Goal: Information Seeking & Learning: Learn about a topic

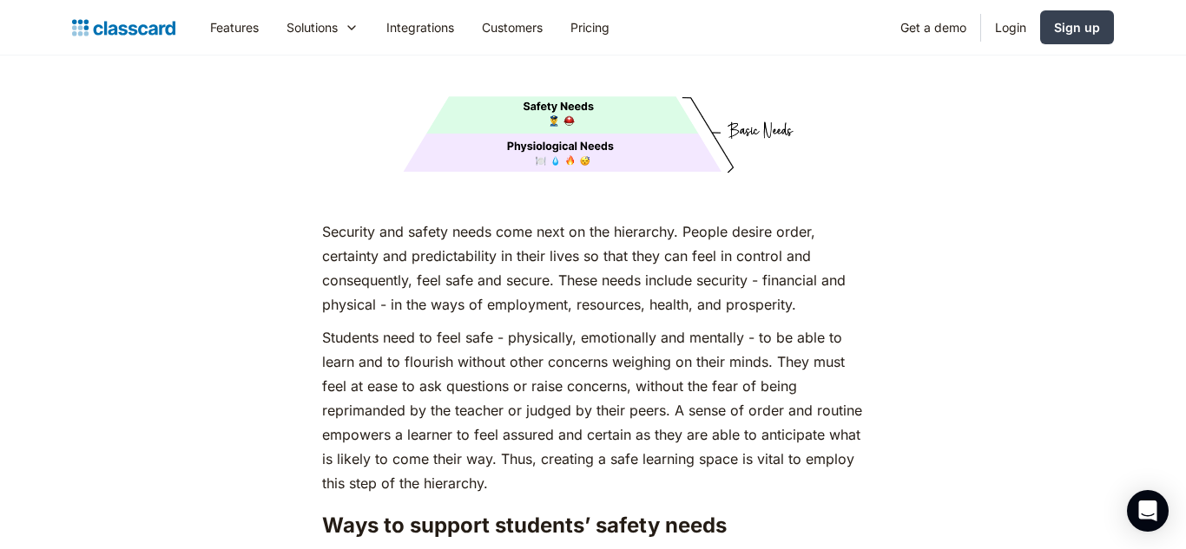
scroll to position [3136, 0]
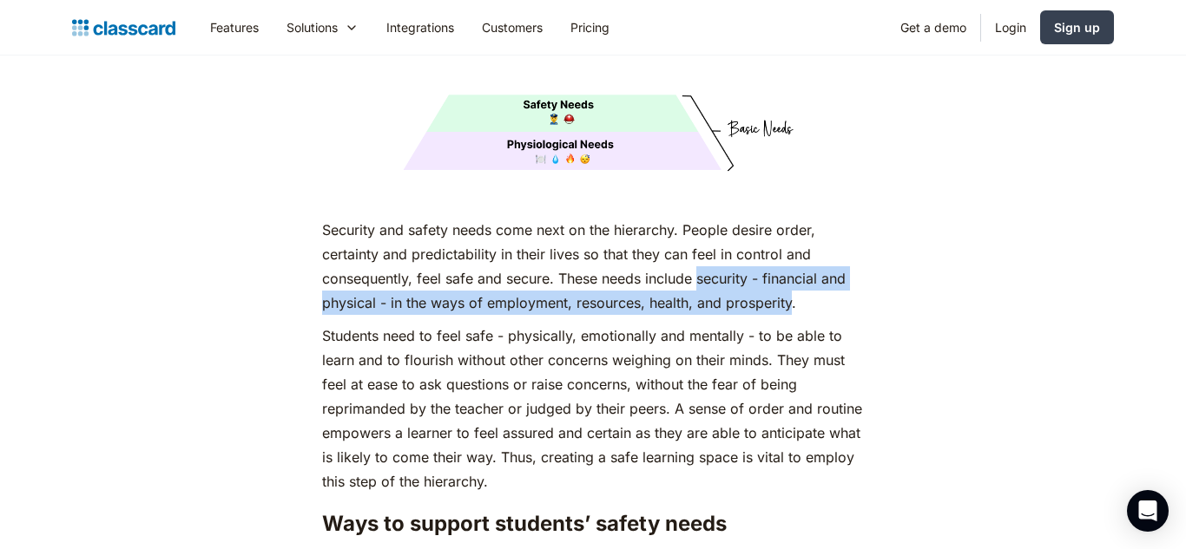
drag, startPoint x: 700, startPoint y: 248, endPoint x: 792, endPoint y: 276, distance: 96.1
click at [792, 276] on p "Security and safety needs come next on the hierarchy. People desire order, cert…" at bounding box center [592, 266] width 541 height 97
copy p "security - financial and physical - in the ways of employment, resources, healt…"
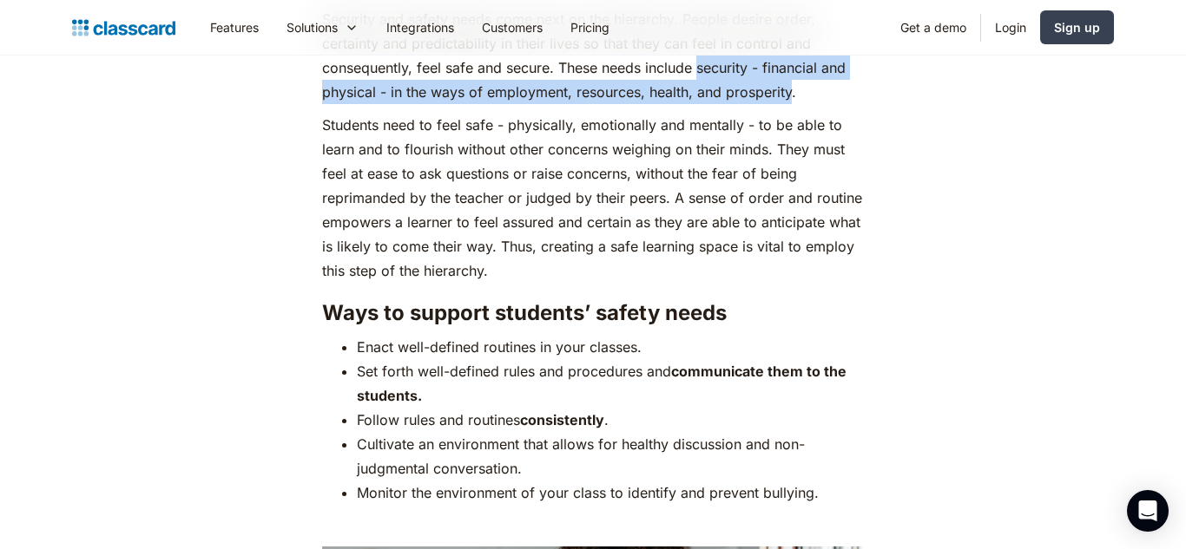
scroll to position [3348, 0]
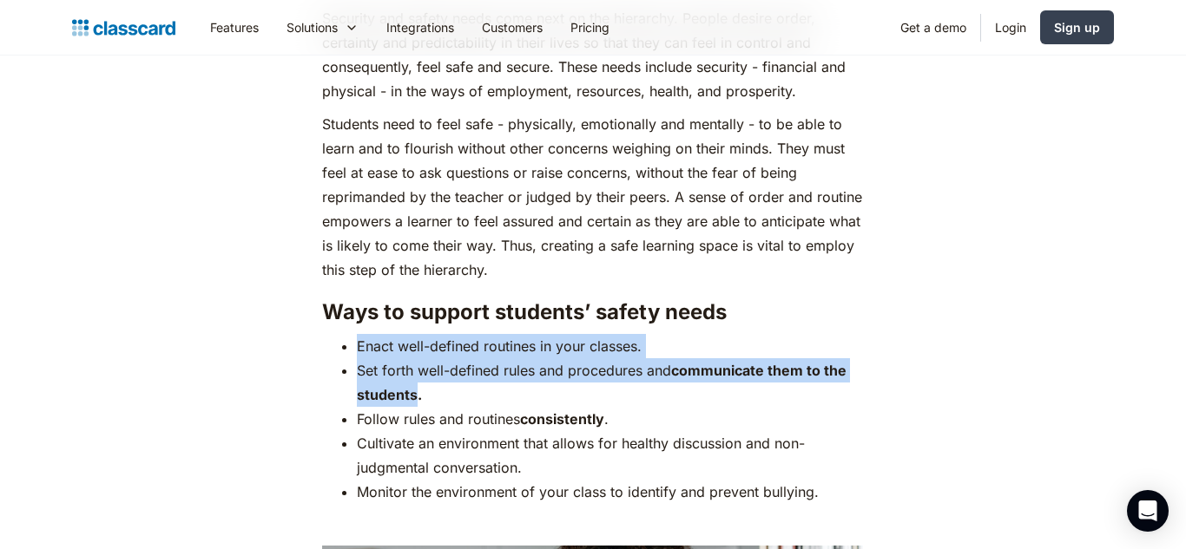
drag, startPoint x: 416, startPoint y: 364, endPoint x: 361, endPoint y: 317, distance: 72.0
click at [361, 334] on ul "Enact well-defined routines in your classes. Set forth well-defined rules and p…" at bounding box center [592, 419] width 541 height 170
copy ul "Enact well-defined routines in your classes. Set forth well-defined rules and p…"
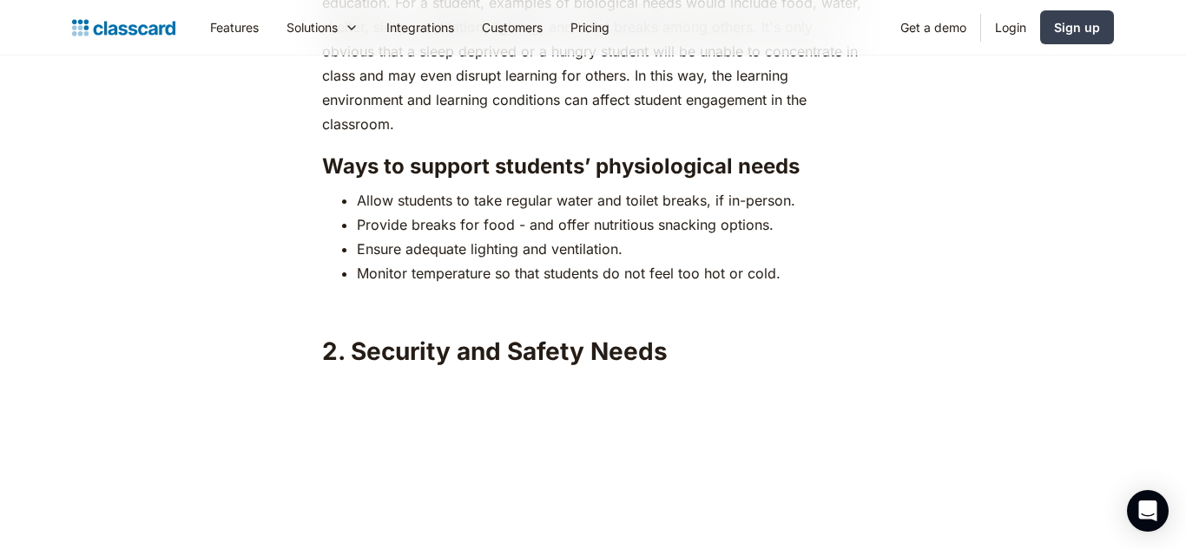
scroll to position [2579, 0]
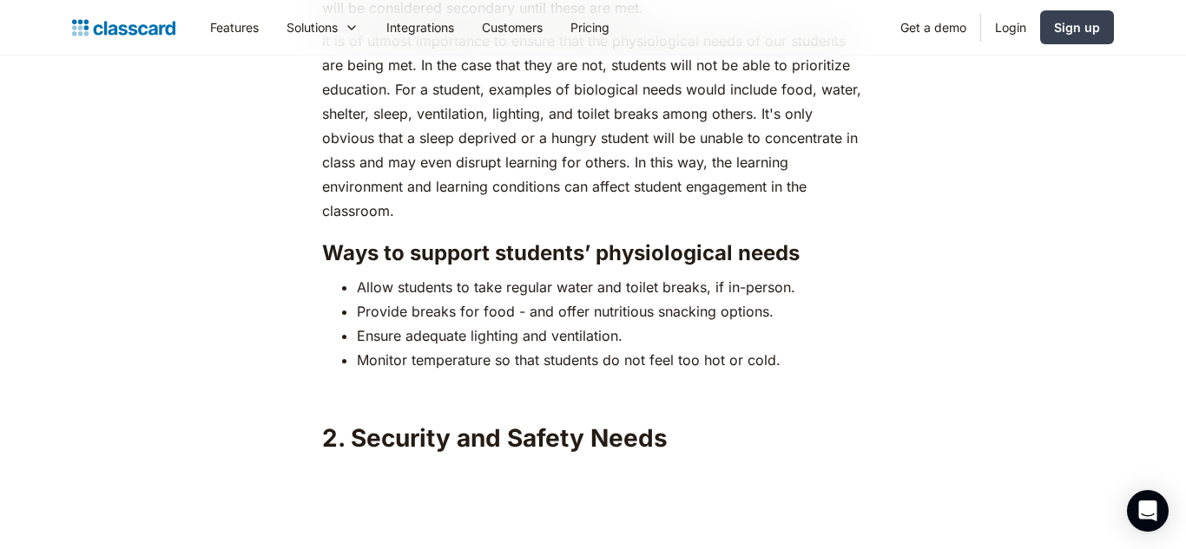
click at [635, 240] on h3 "Ways to support students’ physiological needs" at bounding box center [592, 253] width 541 height 26
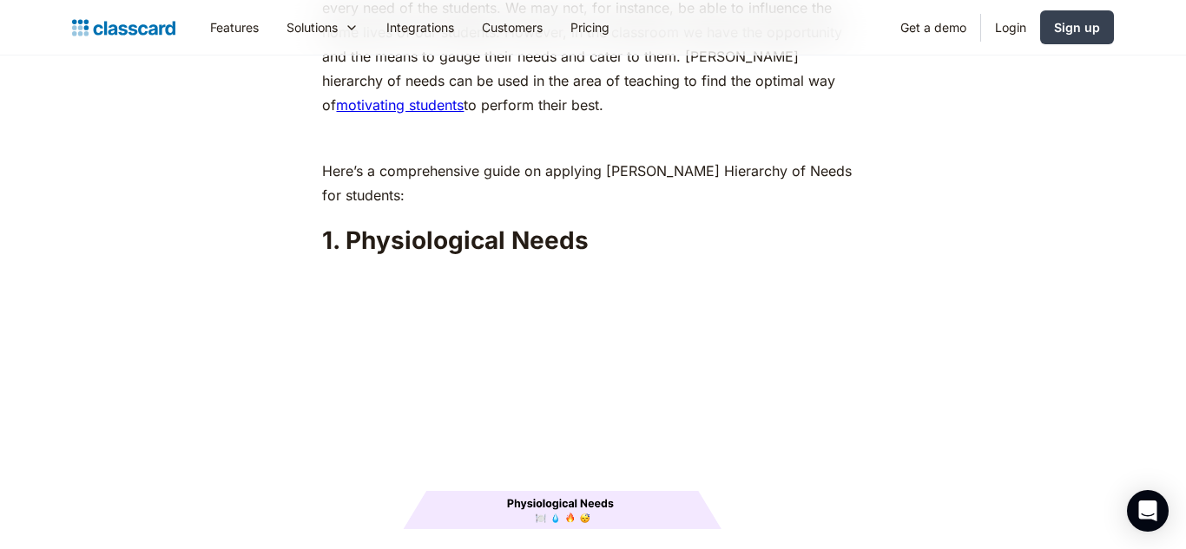
scroll to position [1892, 0]
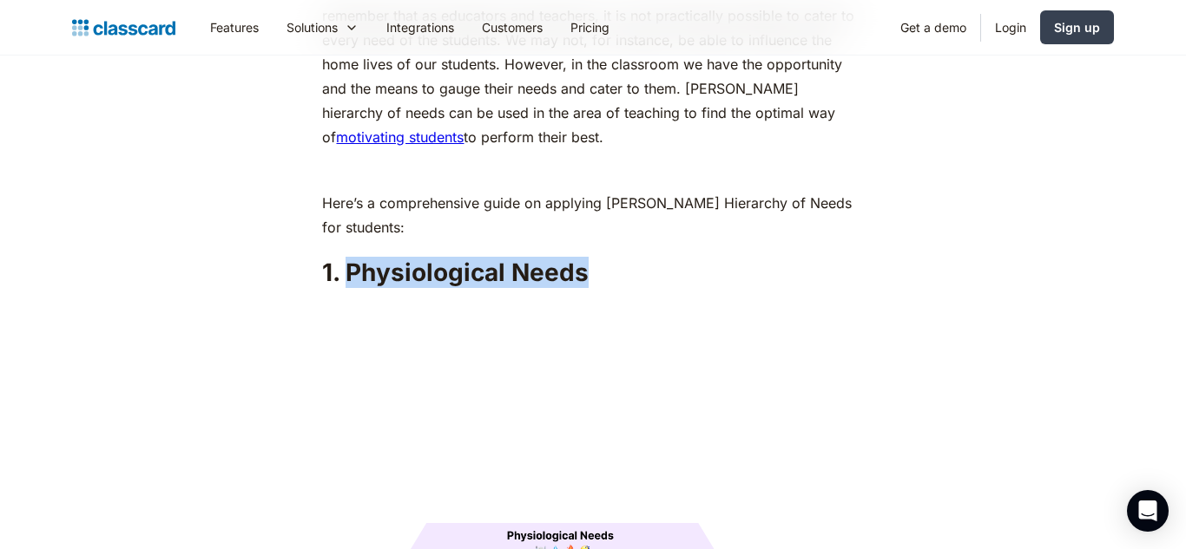
drag, startPoint x: 588, startPoint y: 241, endPoint x: 350, endPoint y: 247, distance: 237.9
click at [350, 257] on h2 "1. Physiological Needs" at bounding box center [592, 272] width 541 height 31
copy h2 "Physiological Needs"
click at [688, 334] on img at bounding box center [592, 432] width 541 height 271
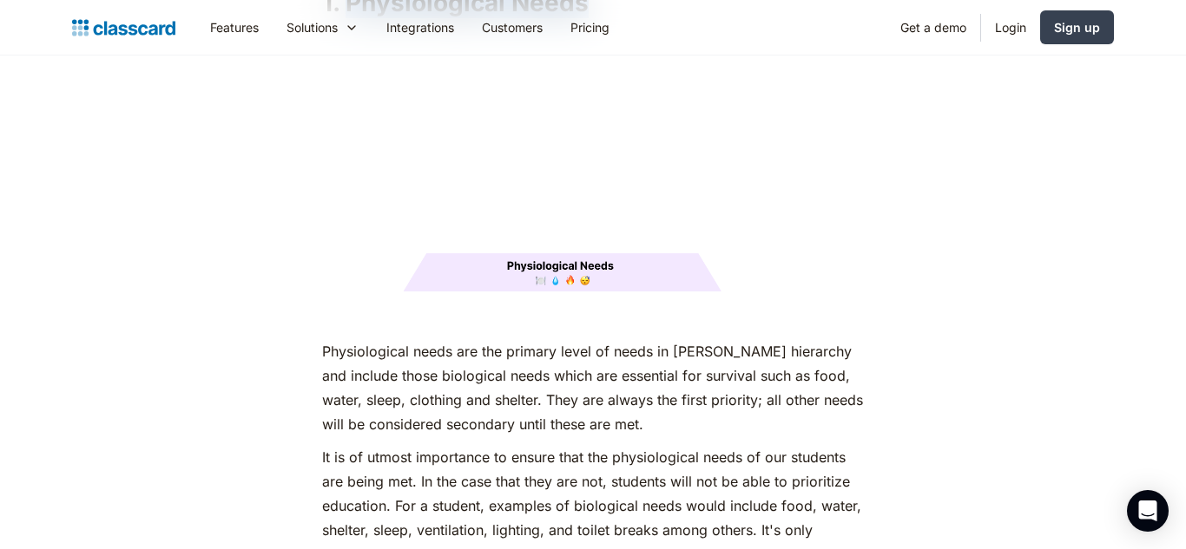
scroll to position [2168, 0]
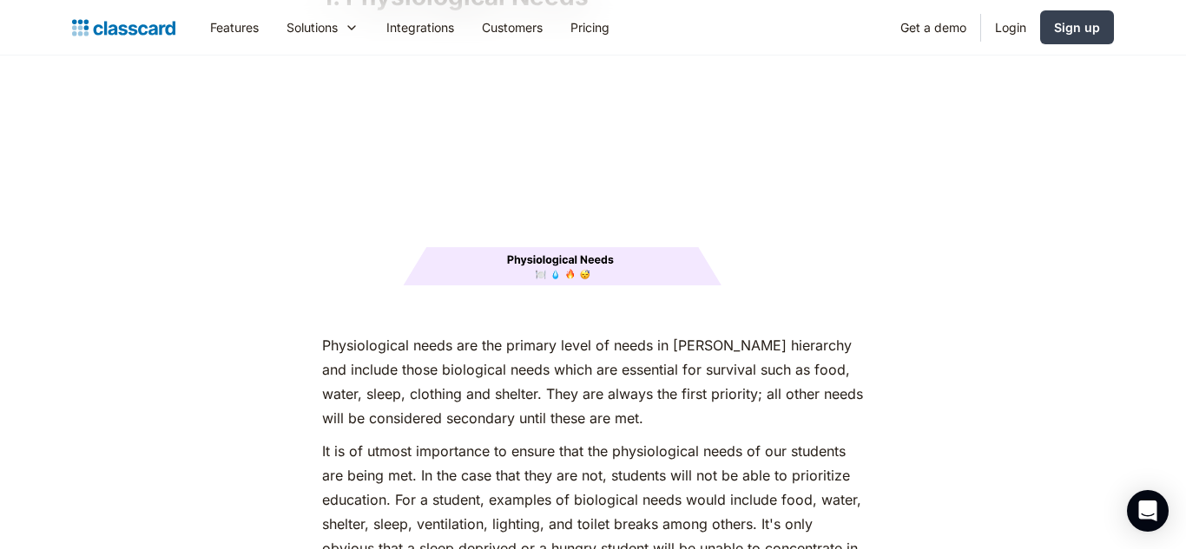
click at [507, 333] on p "Physiological needs are the primary level of needs in [PERSON_NAME] hierarchy a…" at bounding box center [592, 381] width 541 height 97
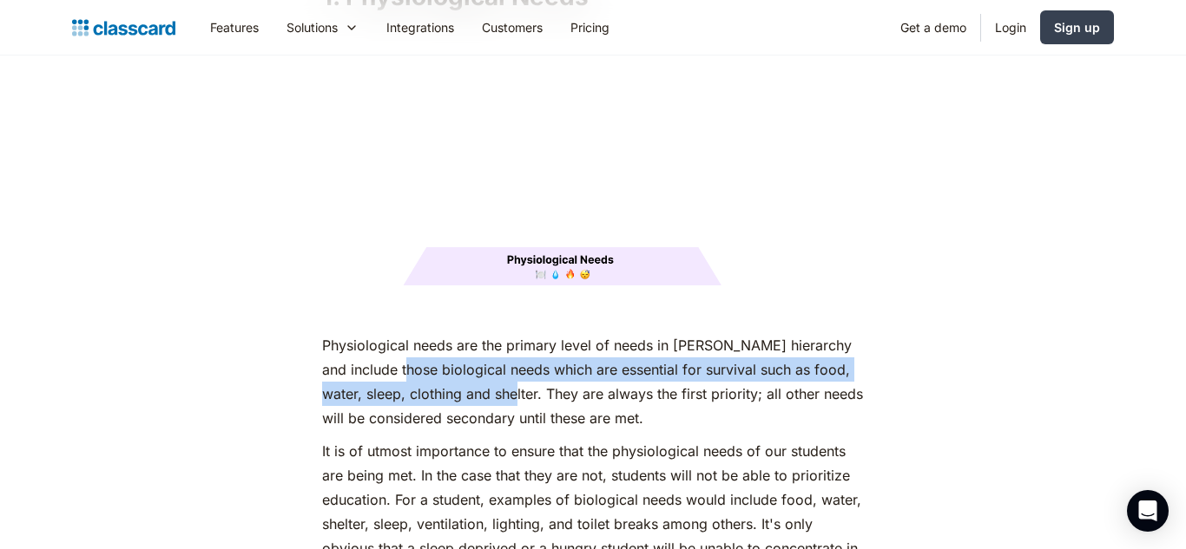
drag, startPoint x: 414, startPoint y: 340, endPoint x: 541, endPoint y: 366, distance: 129.4
click at [541, 366] on p "Physiological needs are the primary level of needs in [PERSON_NAME] hierarchy a…" at bounding box center [592, 381] width 541 height 97
copy p "biological needs which are essential for survival such as food, water, sleep, c…"
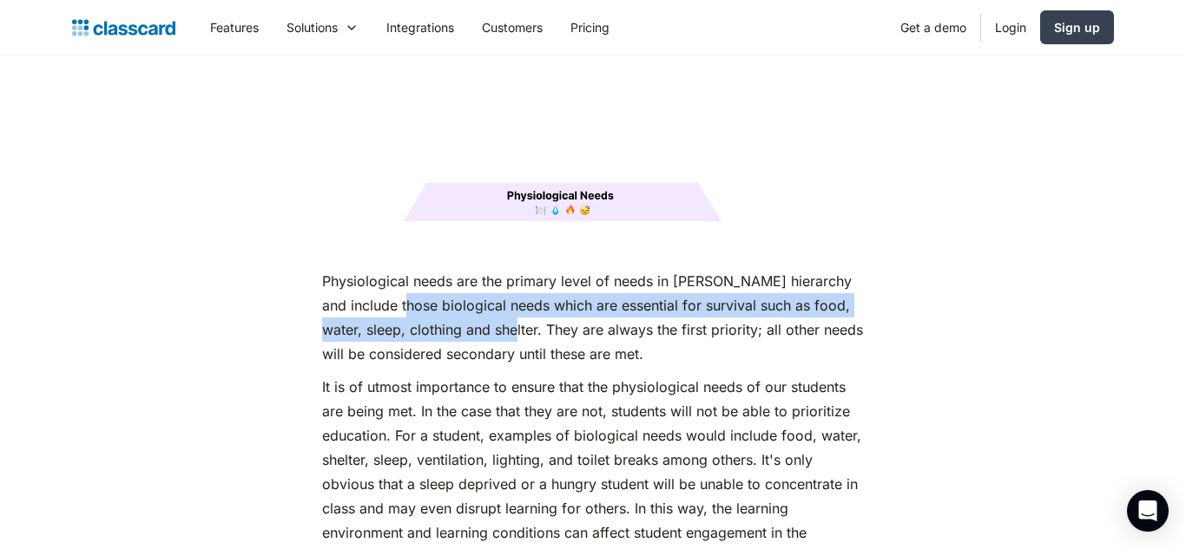
click at [450, 375] on p "It is of utmost importance to ensure that the physiological needs of our studen…" at bounding box center [592, 472] width 541 height 194
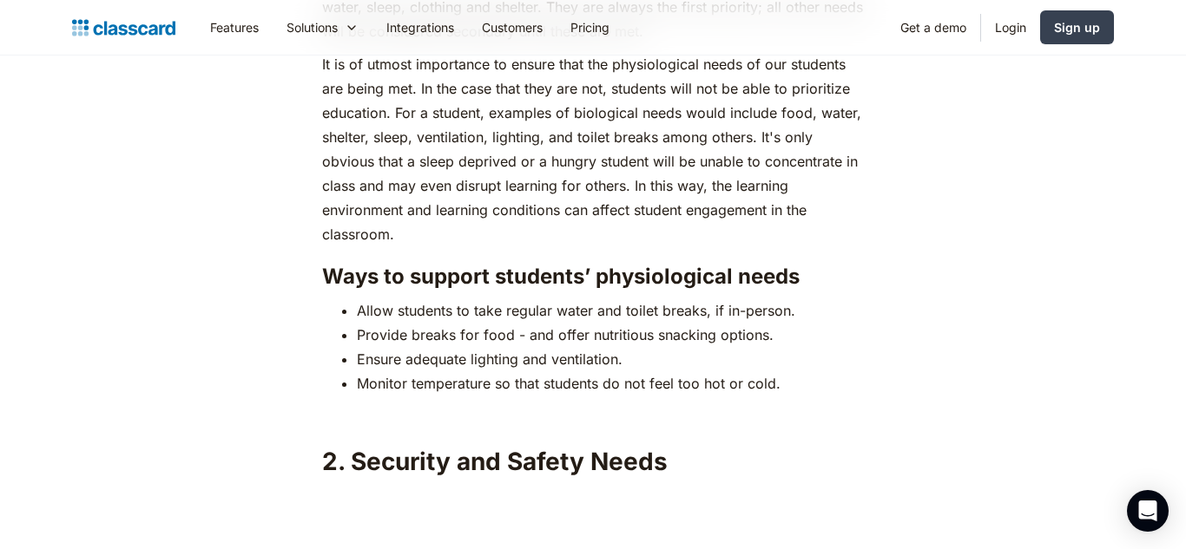
scroll to position [2621, 0]
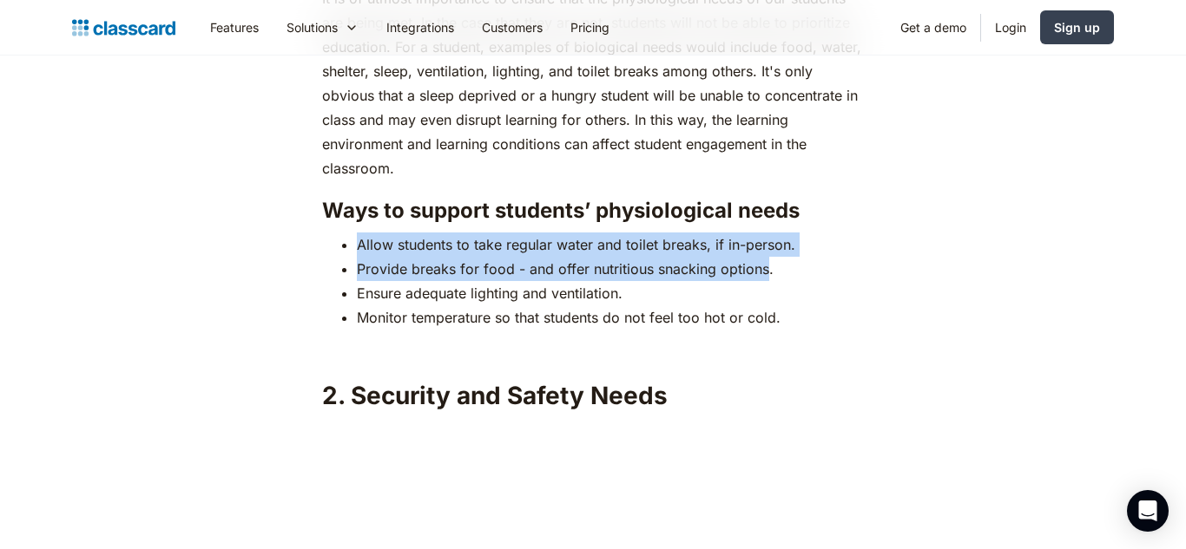
drag, startPoint x: 766, startPoint y: 238, endPoint x: 357, endPoint y: 214, distance: 410.4
click at [357, 233] on ul "Allow students to take regular water and toilet breaks, if in-person. Provide b…" at bounding box center [592, 281] width 541 height 97
copy ul "Allow students to take regular water and toilet breaks, if in-person. Provide b…"
